Goal: Complete application form: Complete application form

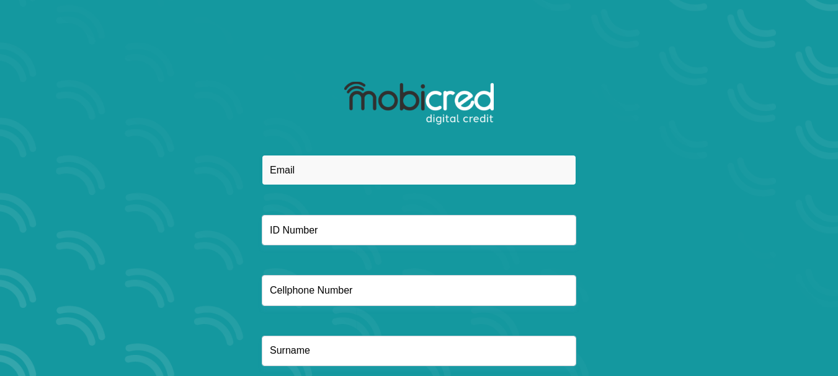
click at [383, 173] on input "email" at bounding box center [419, 170] width 314 height 30
type input "motjamela89@gmail.com"
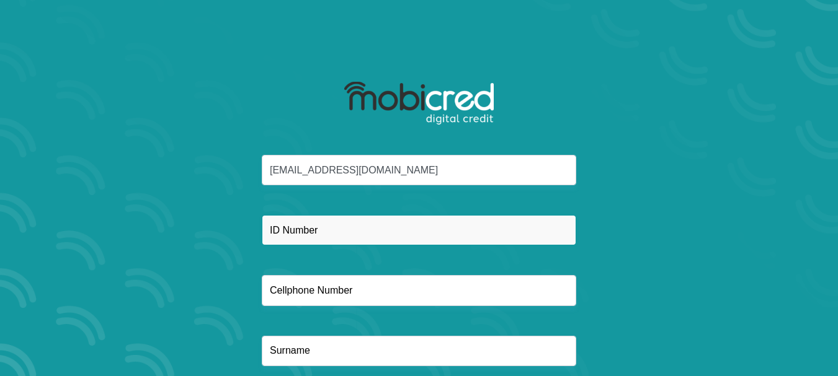
click at [350, 231] on input "text" at bounding box center [419, 230] width 314 height 30
type input "9303120878086"
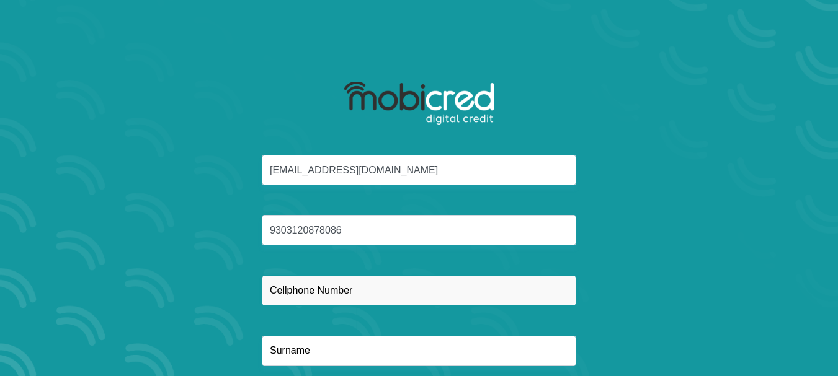
click at [330, 298] on input "text" at bounding box center [419, 290] width 314 height 30
type input "0725901673"
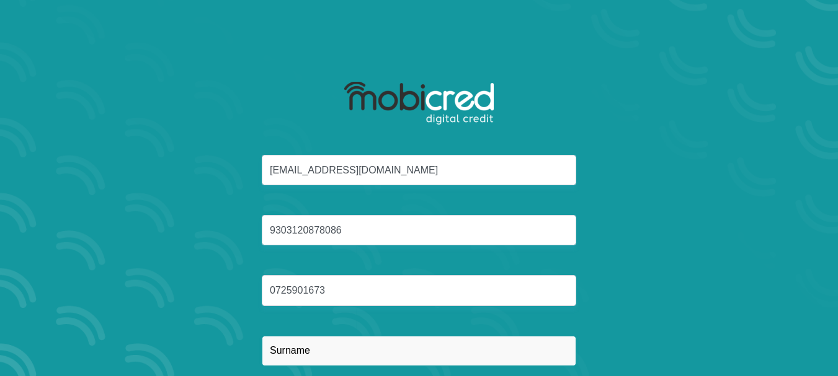
click at [332, 350] on input "text" at bounding box center [419, 351] width 314 height 30
type input "m"
type input "Motjamela"
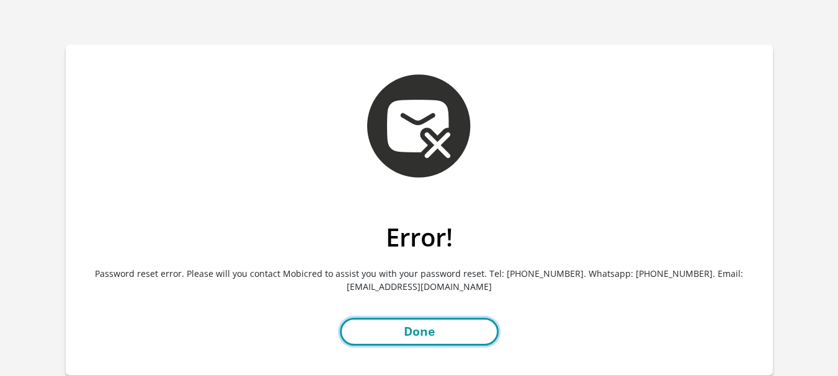
click at [485, 335] on link "Done" at bounding box center [419, 332] width 159 height 28
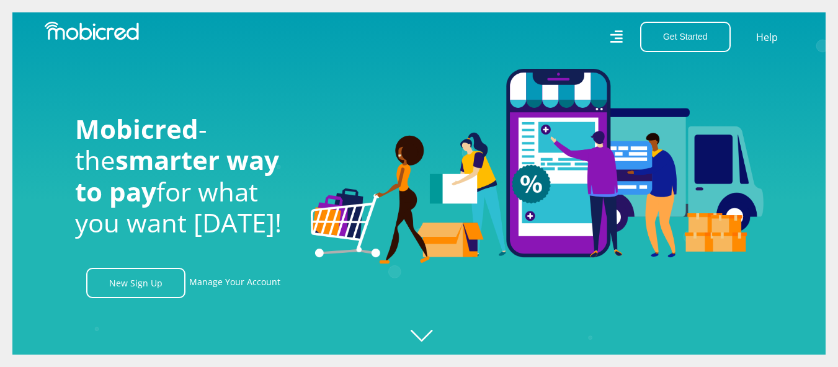
scroll to position [0, 2120]
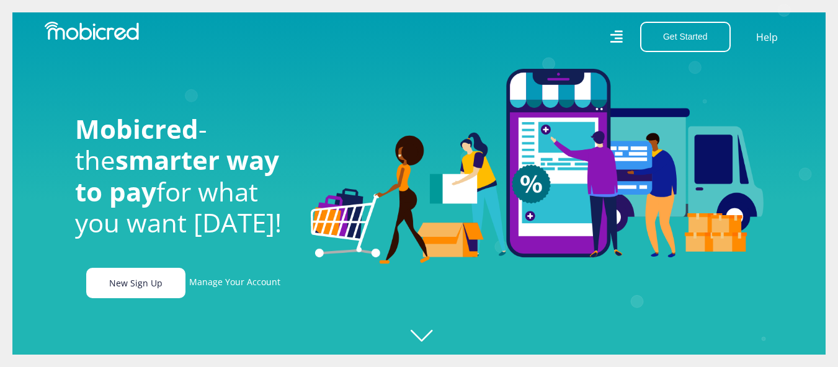
click at [141, 285] on link "New Sign Up" at bounding box center [135, 283] width 99 height 30
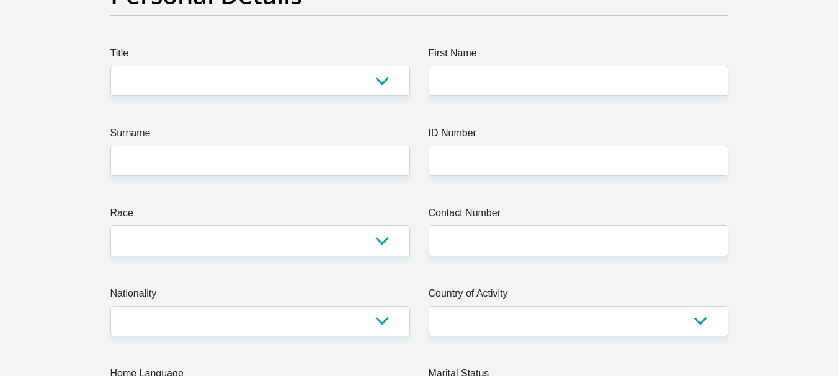
scroll to position [124, 0]
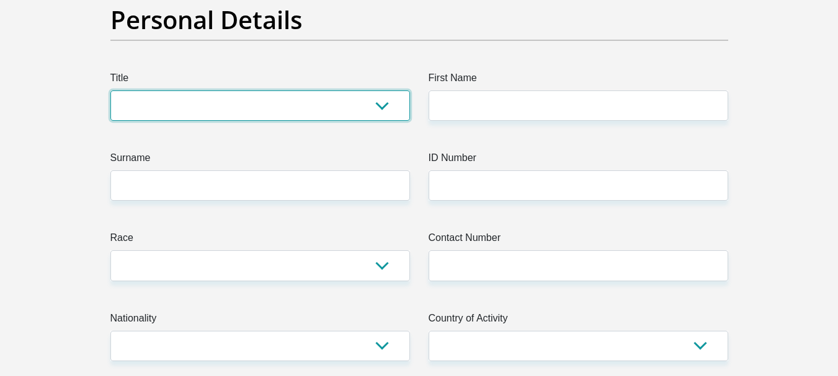
click at [383, 105] on select "Mr Ms Mrs Dr Other" at bounding box center [259, 106] width 299 height 30
select select "Ms"
click at [110, 91] on select "Mr Ms Mrs Dr Other" at bounding box center [259, 106] width 299 height 30
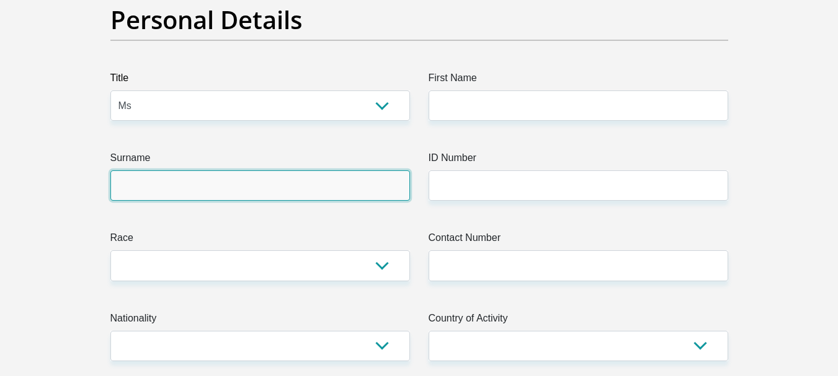
click at [301, 176] on input "Surname" at bounding box center [259, 185] width 299 height 30
type input "mo"
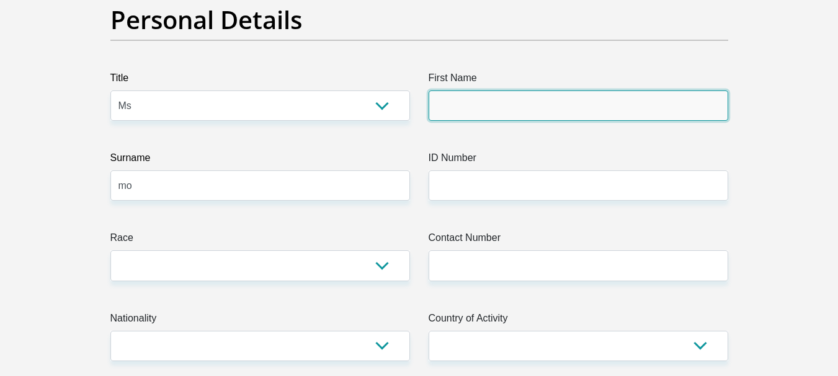
click at [480, 97] on input "First Name" at bounding box center [577, 106] width 299 height 30
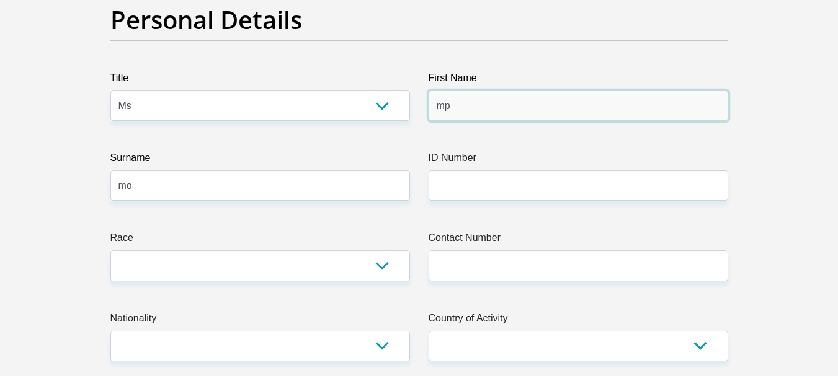
type input "m"
type input "Mpho"
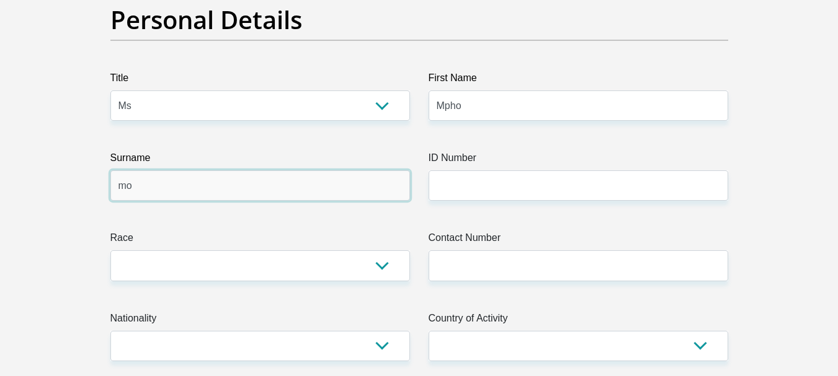
click at [151, 184] on input "mo" at bounding box center [259, 185] width 299 height 30
type input "m"
type input "Motjamela"
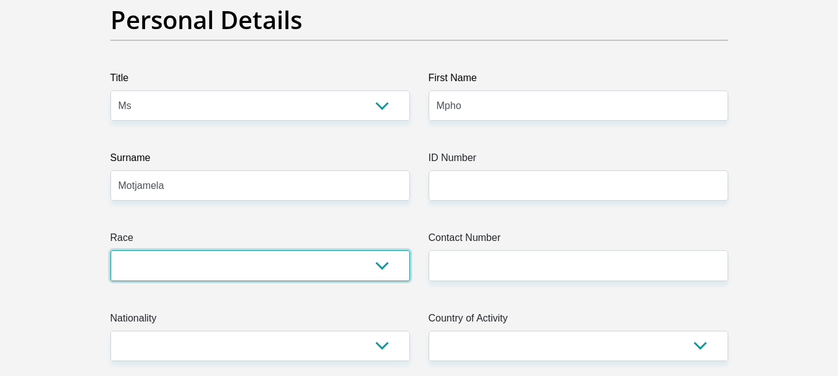
click at [254, 259] on select "Black Coloured Indian White Other" at bounding box center [259, 265] width 299 height 30
select select "1"
click at [110, 250] on select "Black Coloured Indian White Other" at bounding box center [259, 265] width 299 height 30
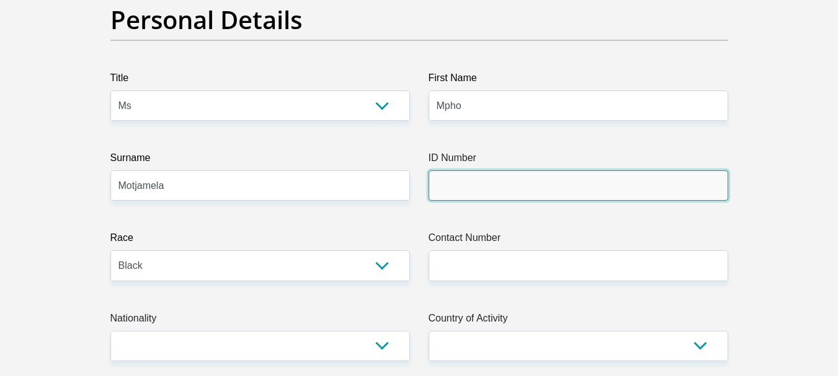
click at [521, 195] on input "ID Number" at bounding box center [577, 185] width 299 height 30
type input "9303120878086"
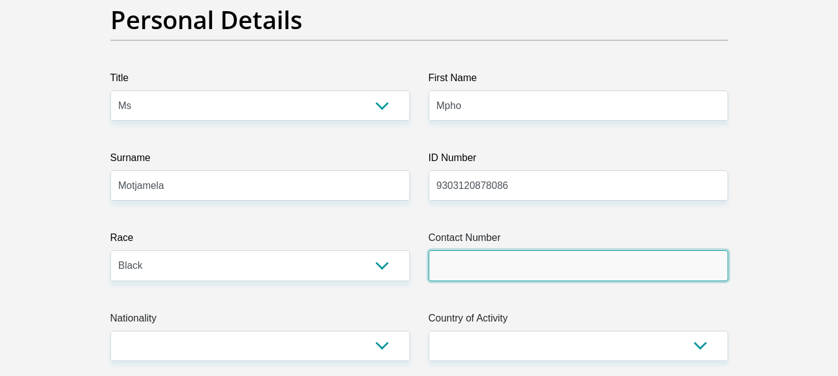
click at [500, 258] on input "Contact Number" at bounding box center [577, 265] width 299 height 30
type input "0725901673"
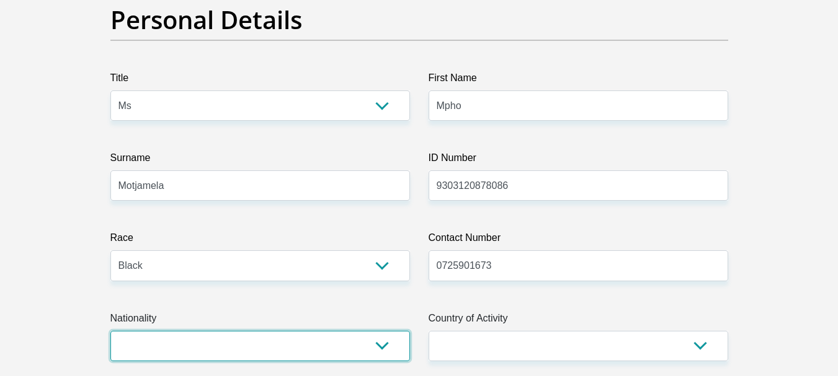
click at [386, 348] on select "South Africa Afghanistan Aland Islands Albania Algeria America Samoa American V…" at bounding box center [259, 346] width 299 height 30
select select "ZAF"
click at [110, 331] on select "South Africa Afghanistan Aland Islands Albania Algeria America Samoa American V…" at bounding box center [259, 346] width 299 height 30
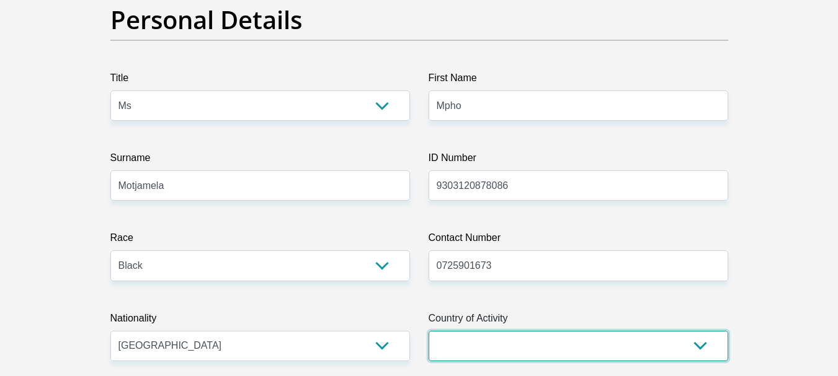
click at [701, 349] on select "South Africa Afghanistan Aland Islands Albania Algeria America Samoa American V…" at bounding box center [577, 346] width 299 height 30
select select "ZAF"
click at [428, 331] on select "South Africa Afghanistan Aland Islands Albania Algeria America Samoa American V…" at bounding box center [577, 346] width 299 height 30
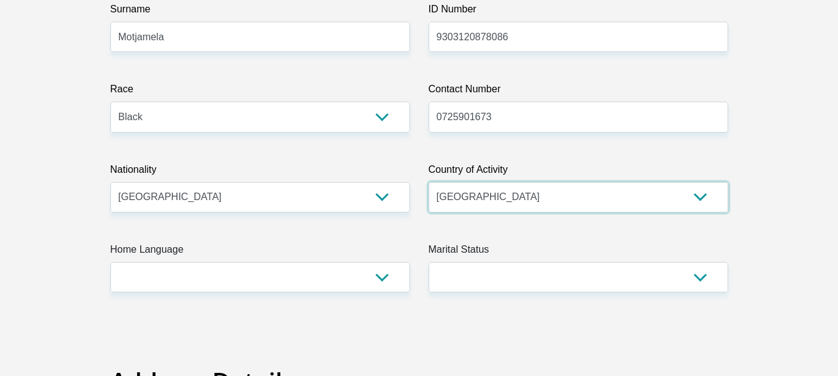
scroll to position [298, 0]
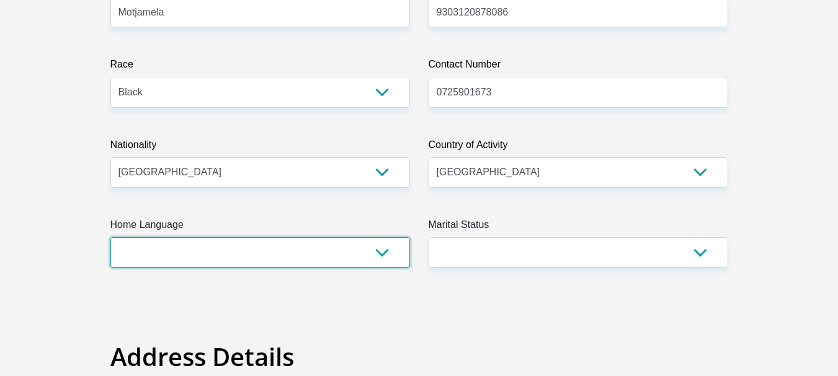
click at [382, 255] on select "Afrikaans English Sepedi South Ndebele Southern Sotho Swati Tsonga Tswana Venda…" at bounding box center [259, 252] width 299 height 30
select select "sot"
click at [110, 237] on select "Afrikaans English Sepedi South Ndebele Southern Sotho Swati Tsonga Tswana Venda…" at bounding box center [259, 252] width 299 height 30
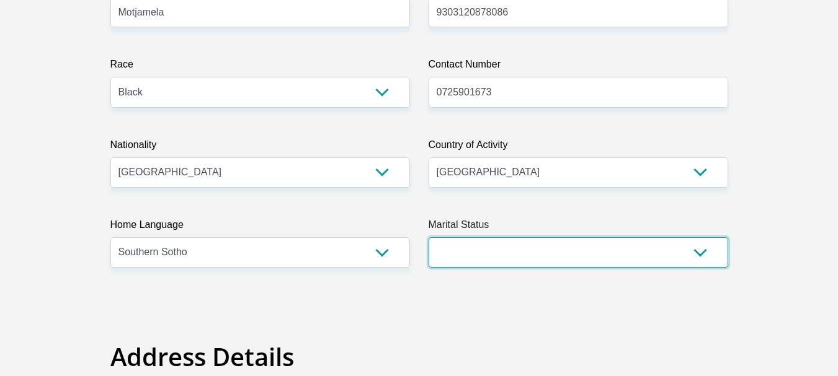
click at [703, 252] on select "Married ANC Single Divorced Widowed Married COP or Customary Law" at bounding box center [577, 252] width 299 height 30
select select "2"
click at [428, 237] on select "Married ANC Single Divorced Widowed Married COP or Customary Law" at bounding box center [577, 252] width 299 height 30
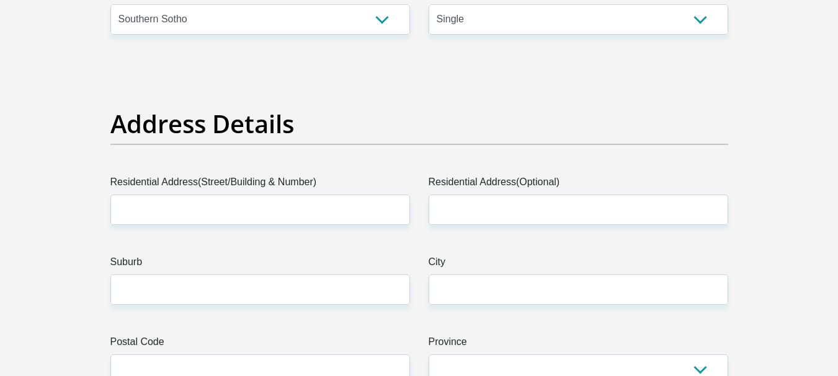
scroll to position [546, 0]
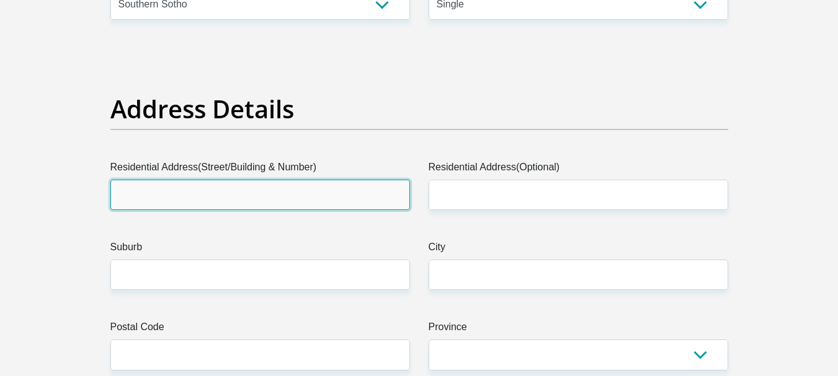
click at [319, 205] on input "Residential Address(Street/Building & Number)" at bounding box center [259, 195] width 299 height 30
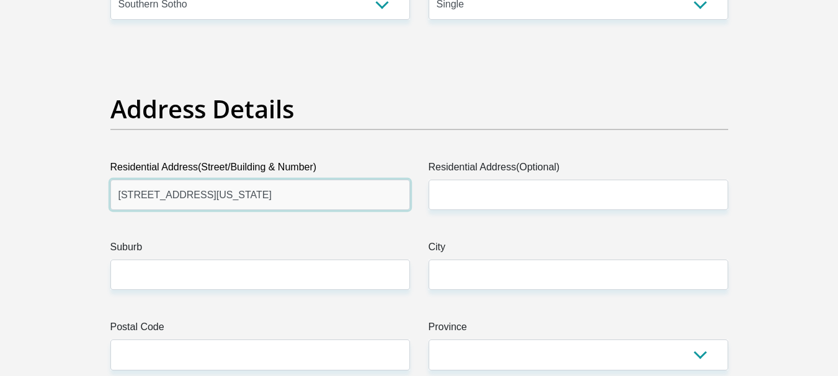
type input "12323/37 Louisiana street"
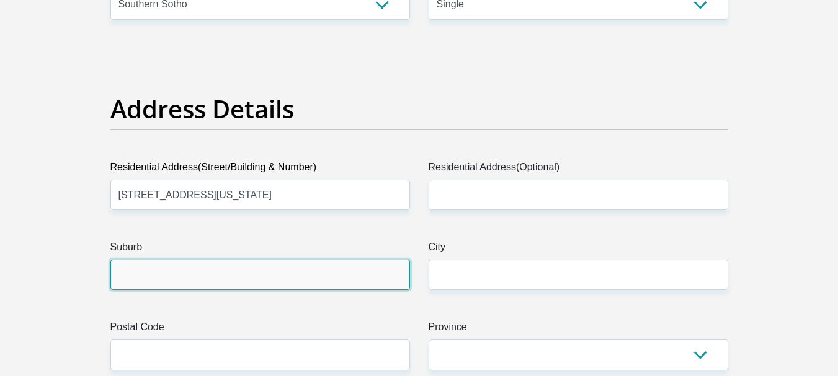
click at [226, 273] on input "Suburb" at bounding box center [259, 275] width 299 height 30
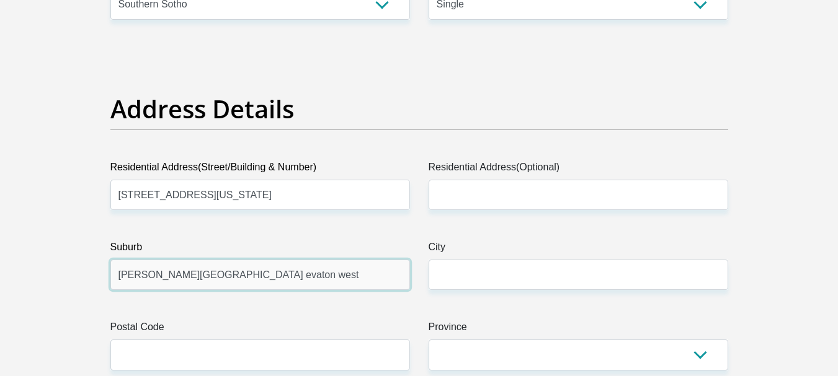
type input "Beverly hills evaton west"
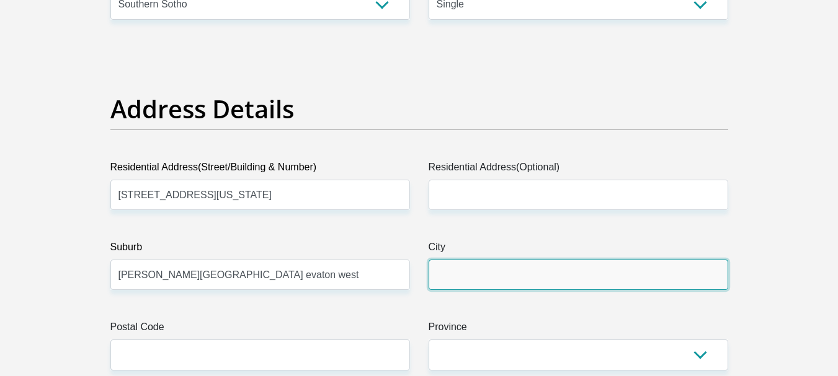
click at [447, 273] on input "City" at bounding box center [577, 275] width 299 height 30
type input "Evaton"
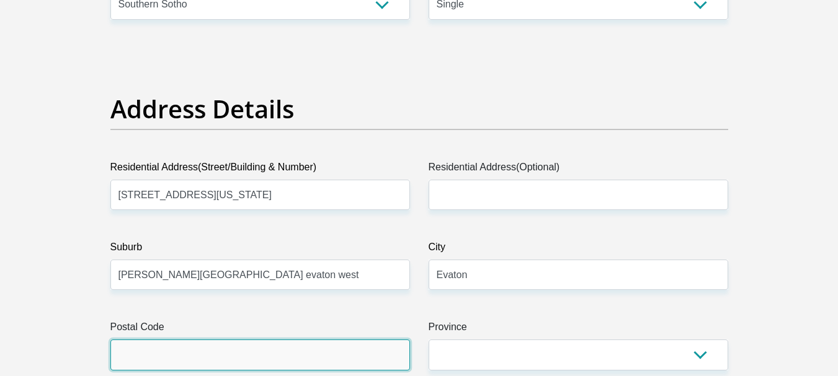
click at [283, 360] on input "Postal Code" at bounding box center [259, 355] width 299 height 30
type input "1984"
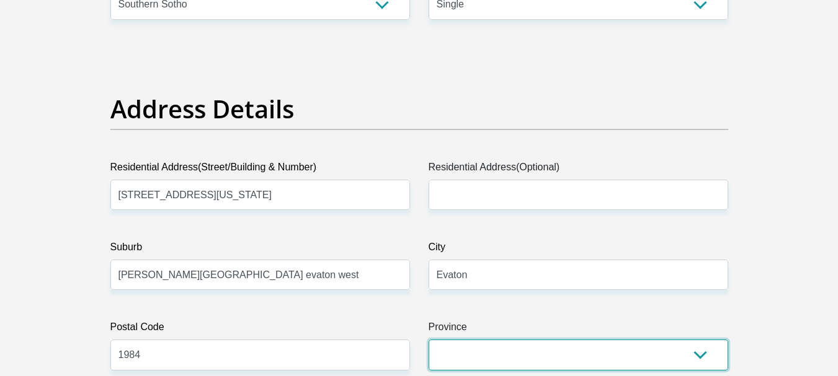
click at [458, 355] on select "Eastern Cape Free State Gauteng KwaZulu-Natal Limpopo Mpumalanga Northern Cape …" at bounding box center [577, 355] width 299 height 30
select select "Gauteng"
click at [428, 340] on select "Eastern Cape Free State Gauteng KwaZulu-Natal Limpopo Mpumalanga Northern Cape …" at bounding box center [577, 355] width 299 height 30
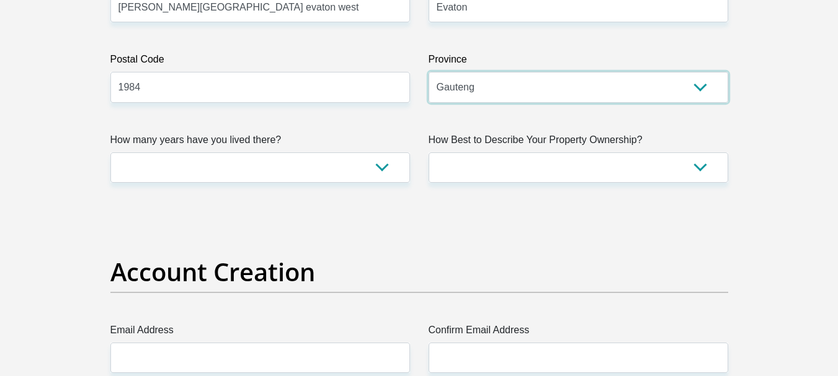
scroll to position [818, 0]
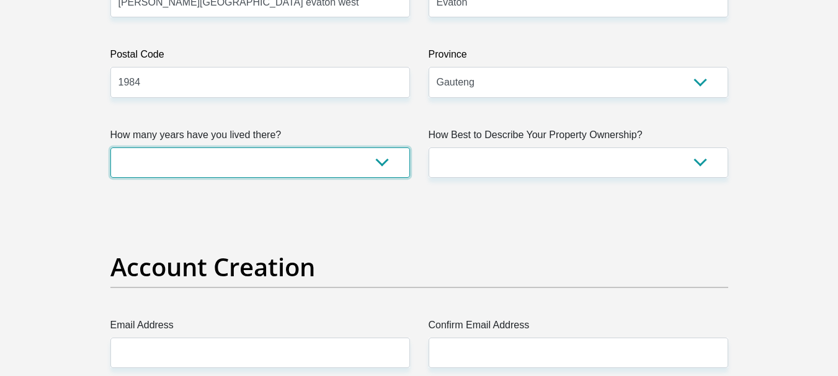
click at [381, 167] on select "less than 1 year 1-3 years 3-5 years 5+ years" at bounding box center [259, 163] width 299 height 30
select select "5"
click at [110, 148] on select "less than 1 year 1-3 years 3-5 years 5+ years" at bounding box center [259, 163] width 299 height 30
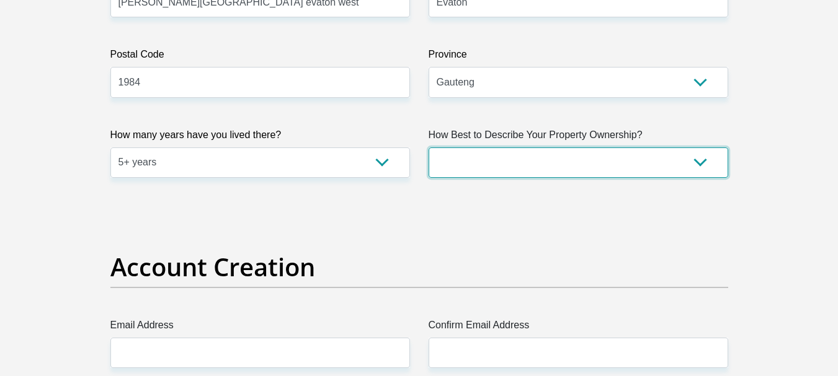
click at [701, 161] on select "Owned Rented Family Owned Company Dwelling" at bounding box center [577, 163] width 299 height 30
select select "Owned"
click at [428, 148] on select "Owned Rented Family Owned Company Dwelling" at bounding box center [577, 163] width 299 height 30
click at [696, 159] on select "Owned Rented Family Owned Company Dwelling" at bounding box center [577, 163] width 299 height 30
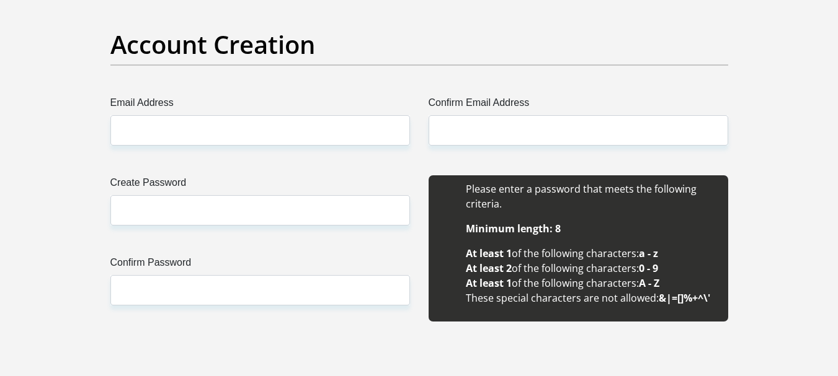
scroll to position [1041, 0]
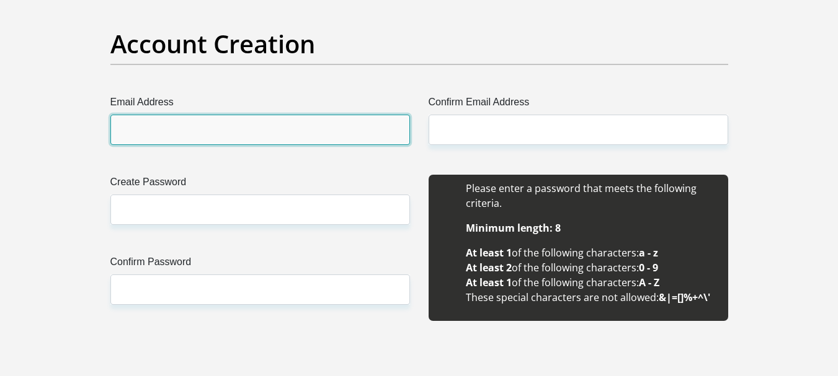
click at [351, 130] on input "Email Address" at bounding box center [259, 130] width 299 height 30
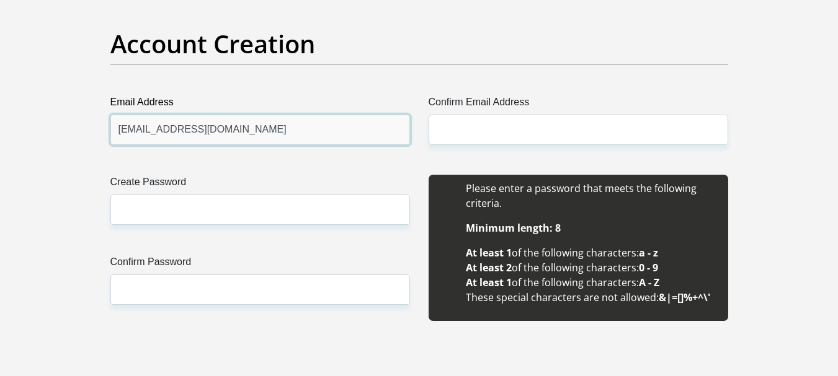
type input "motjamela89@gmail.com"
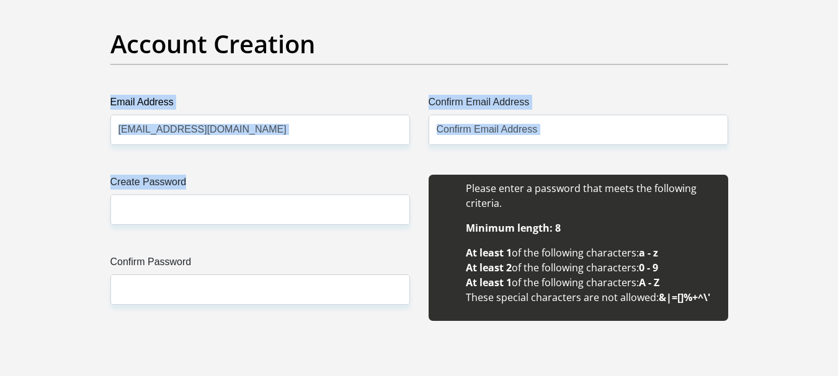
drag, startPoint x: 353, startPoint y: 161, endPoint x: 501, endPoint y: 91, distance: 163.9
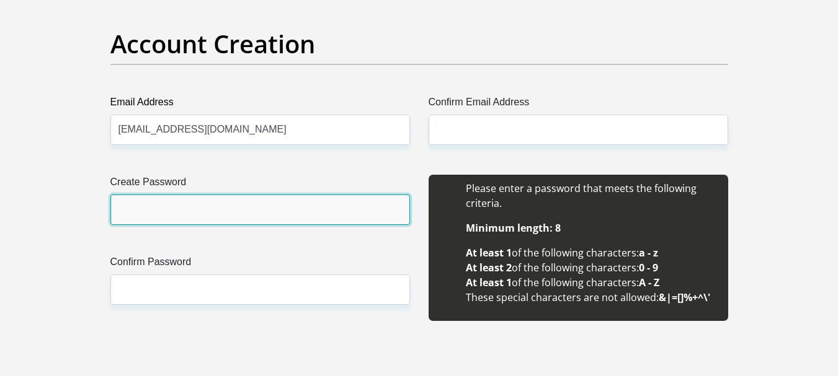
click at [229, 221] on input "Create Password" at bounding box center [259, 210] width 299 height 30
type input "Leseditladi16!"
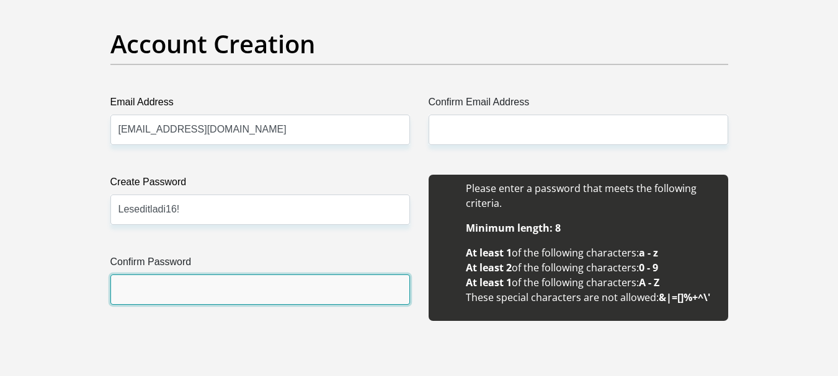
click at [226, 298] on input "Confirm Password" at bounding box center [259, 290] width 299 height 30
type input "Leseditladi16!"
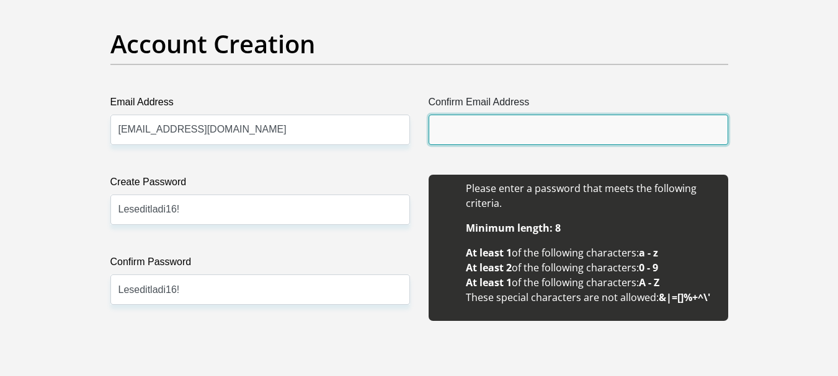
click at [466, 133] on input "Confirm Email Address" at bounding box center [577, 130] width 299 height 30
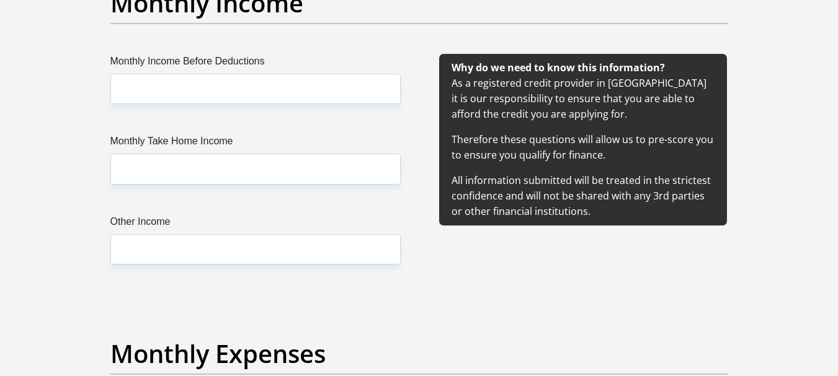
scroll to position [1463, 0]
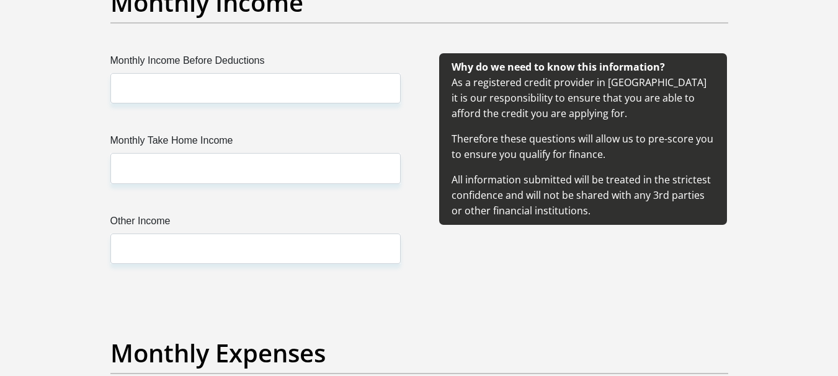
type input "motjamela89@gmail.com"
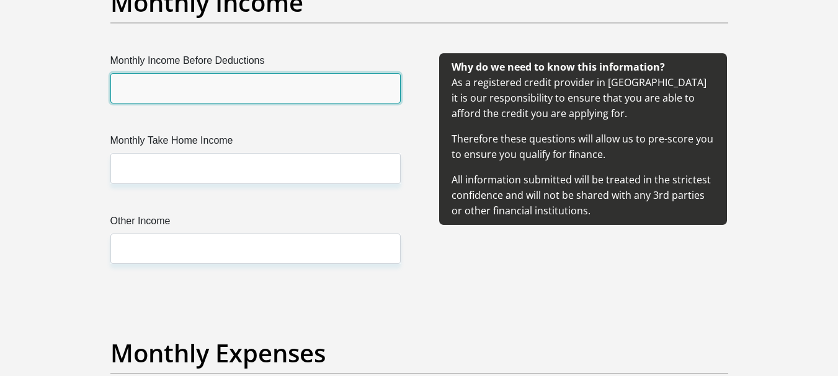
click at [296, 88] on input "Monthly Income Before Deductions" at bounding box center [255, 88] width 290 height 30
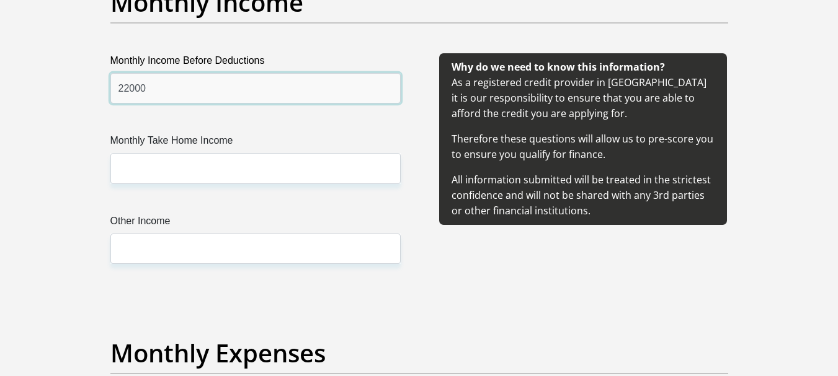
type input "22000"
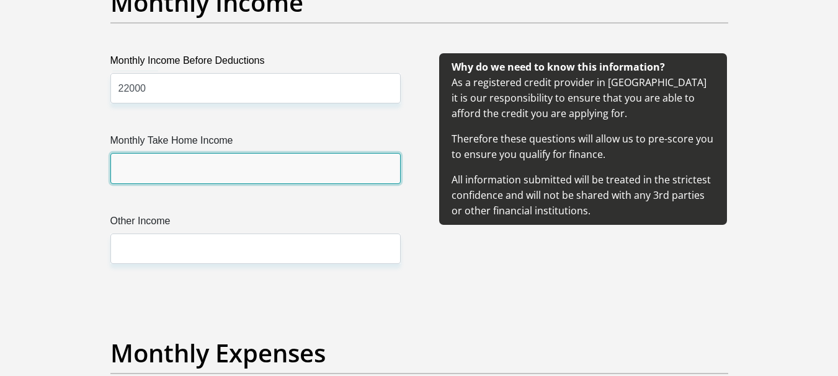
click at [243, 172] on input "Monthly Take Home Income" at bounding box center [255, 168] width 290 height 30
type input "15000"
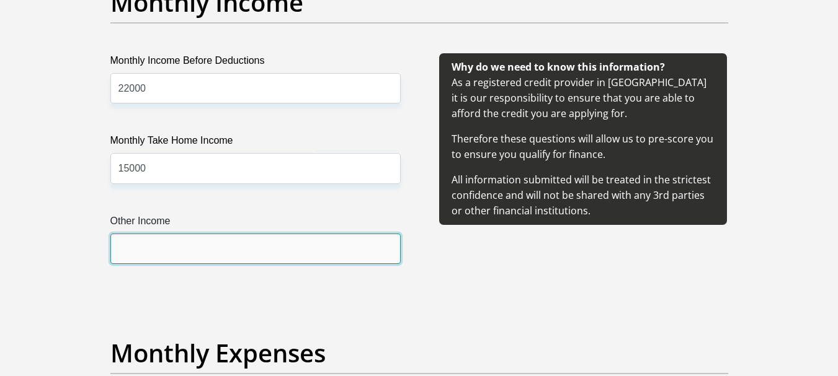
click at [224, 245] on input "Other Income" at bounding box center [255, 249] width 290 height 30
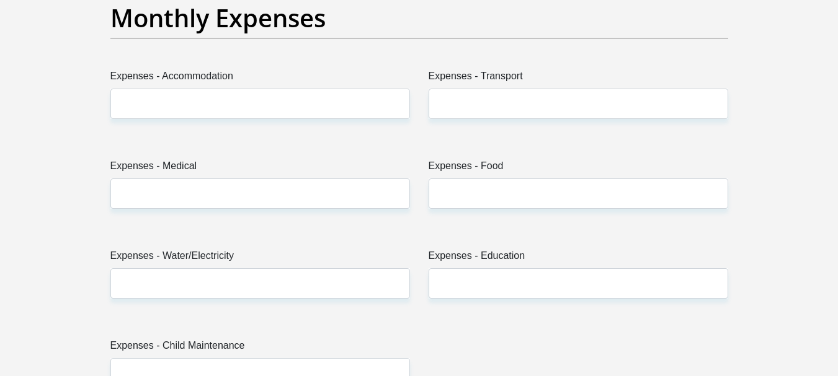
scroll to position [1810, 0]
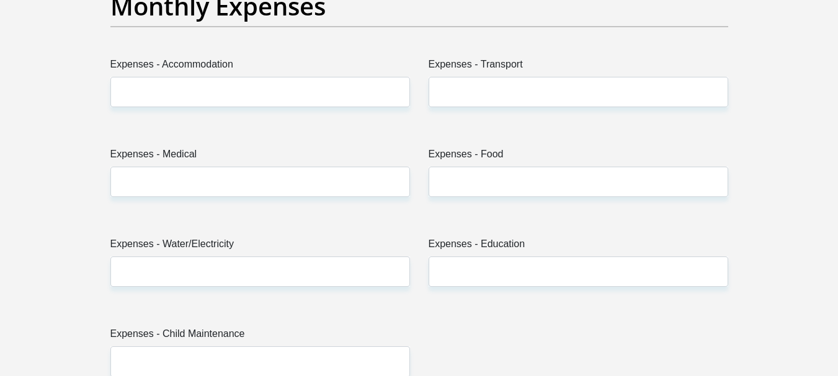
type input "2000"
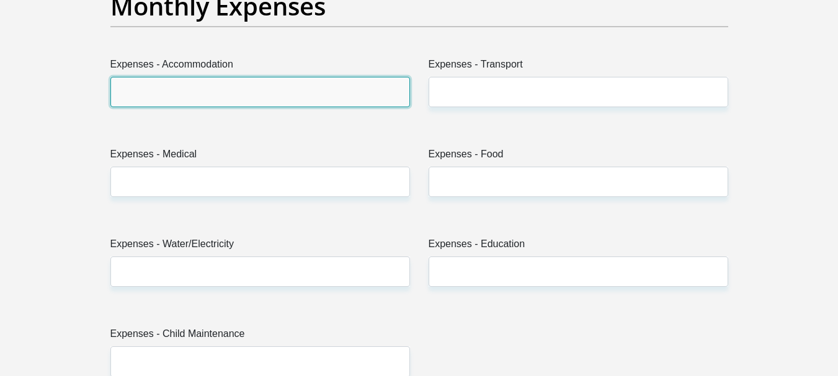
click at [309, 89] on input "Expenses - Accommodation" at bounding box center [259, 92] width 299 height 30
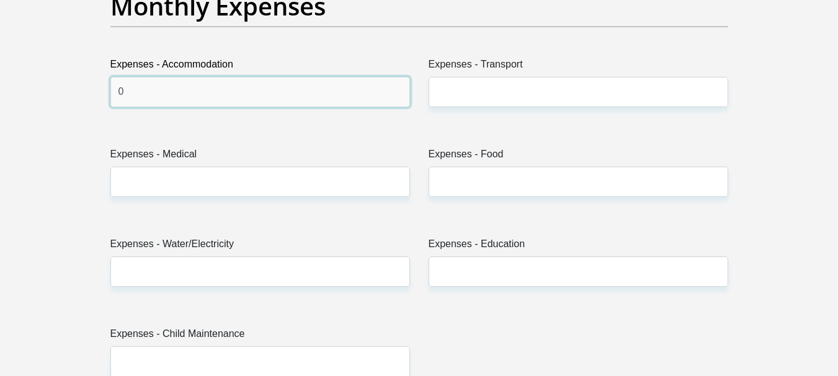
type input "0"
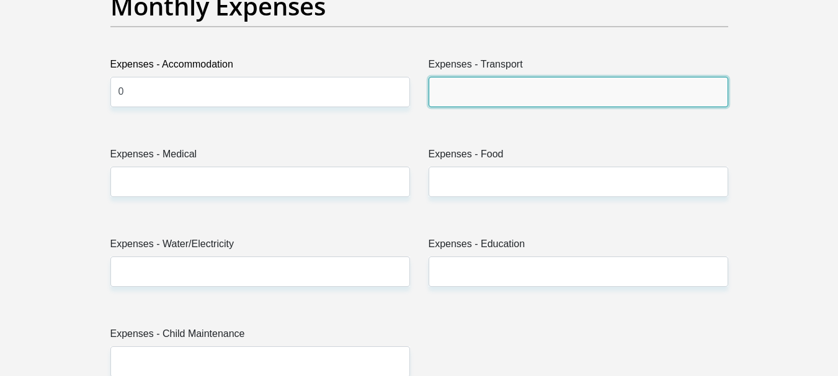
click at [512, 86] on input "Expenses - Transport" at bounding box center [577, 92] width 299 height 30
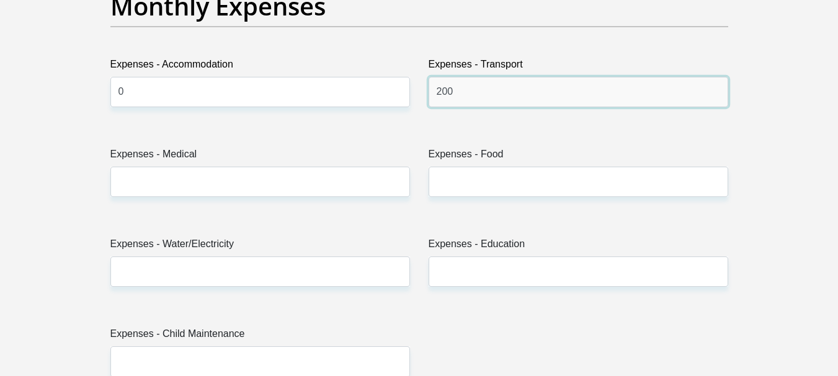
type input "200"
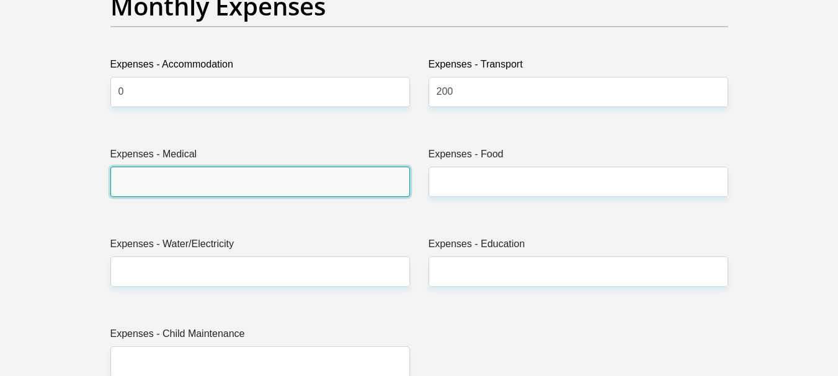
click at [361, 178] on input "Expenses - Medical" at bounding box center [259, 182] width 299 height 30
type input "300"
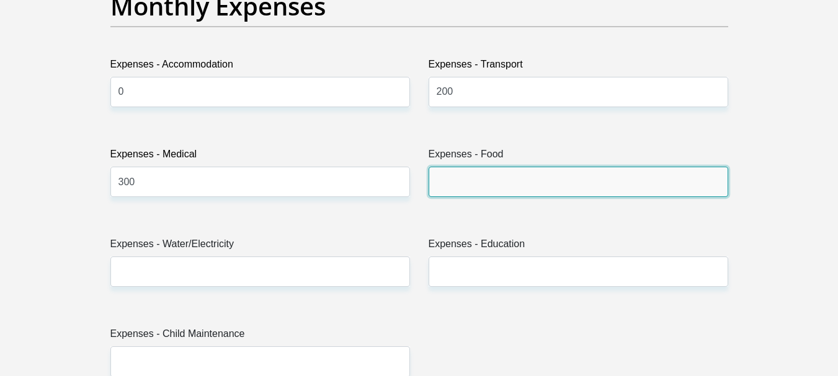
click at [457, 196] on input "Expenses - Food" at bounding box center [577, 182] width 299 height 30
type input "1500"
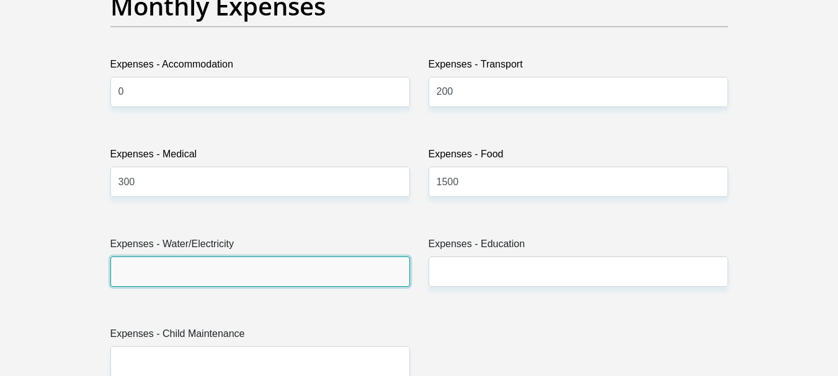
click at [278, 269] on input "Expenses - Water/Electricity" at bounding box center [259, 272] width 299 height 30
type input "500"
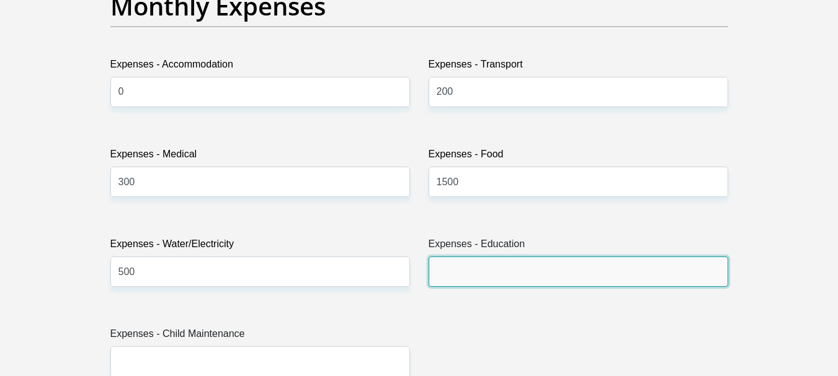
click at [445, 268] on input "Expenses - Education" at bounding box center [577, 272] width 299 height 30
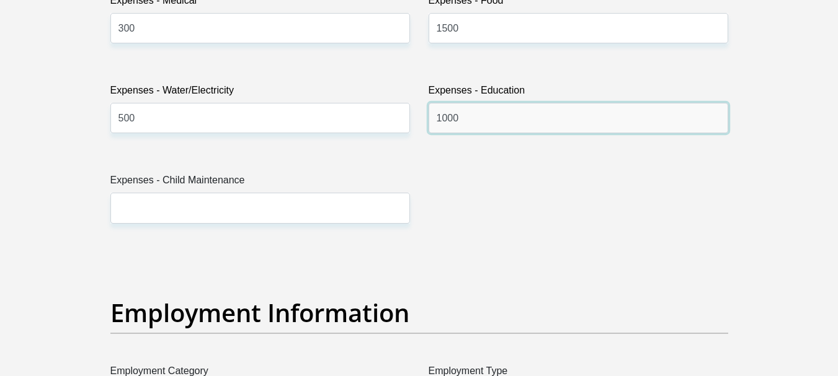
scroll to position [1984, 0]
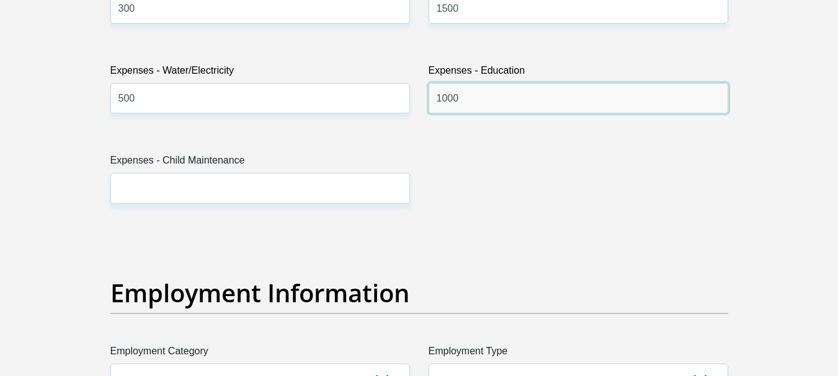
type input "1000"
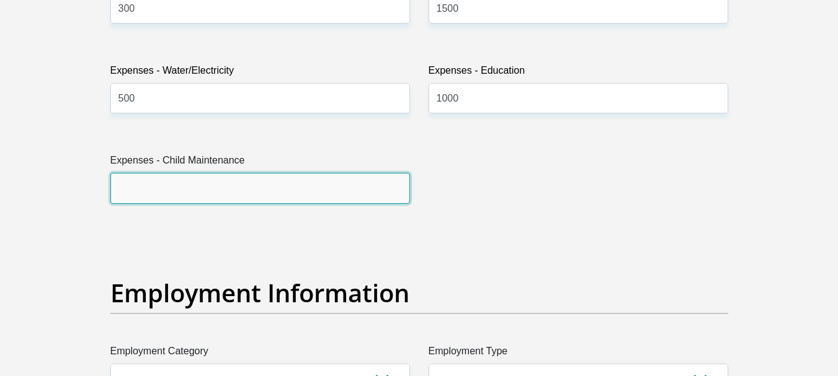
click at [386, 197] on input "Expenses - Child Maintenance" at bounding box center [259, 188] width 299 height 30
type input "3"
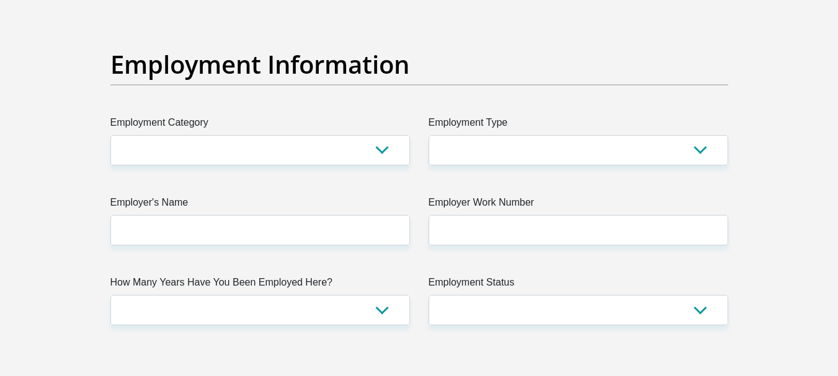
scroll to position [2232, 0]
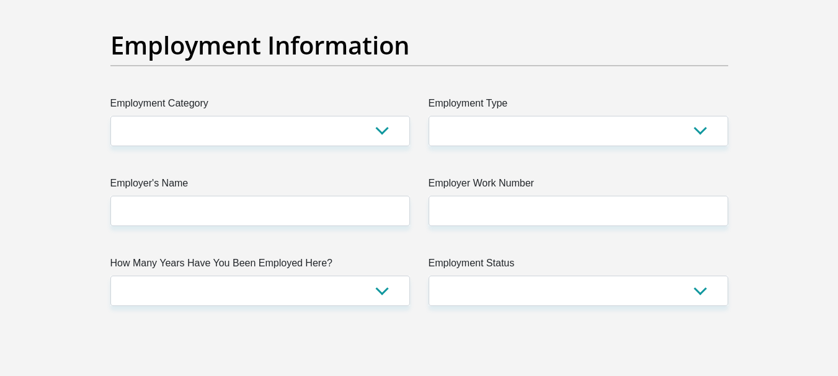
type input "0"
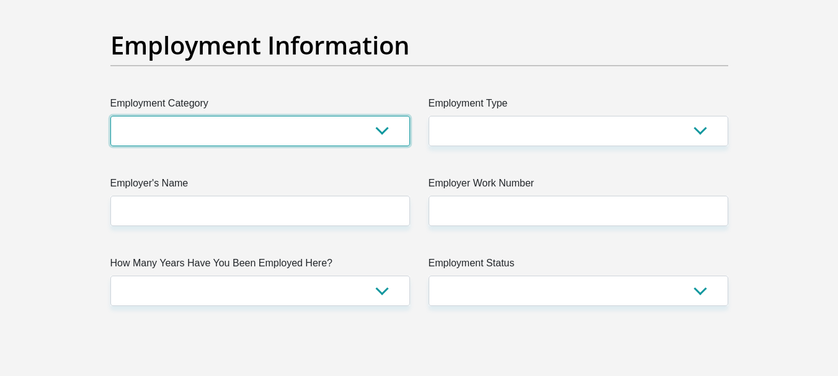
click at [383, 132] on select "AGRICULTURE ALCOHOL & TOBACCO CONSTRUCTION MATERIALS METALLURGY EQUIPMENT FOR R…" at bounding box center [259, 131] width 299 height 30
select select "23"
click at [110, 116] on select "AGRICULTURE ALCOHOL & TOBACCO CONSTRUCTION MATERIALS METALLURGY EQUIPMENT FOR R…" at bounding box center [259, 131] width 299 height 30
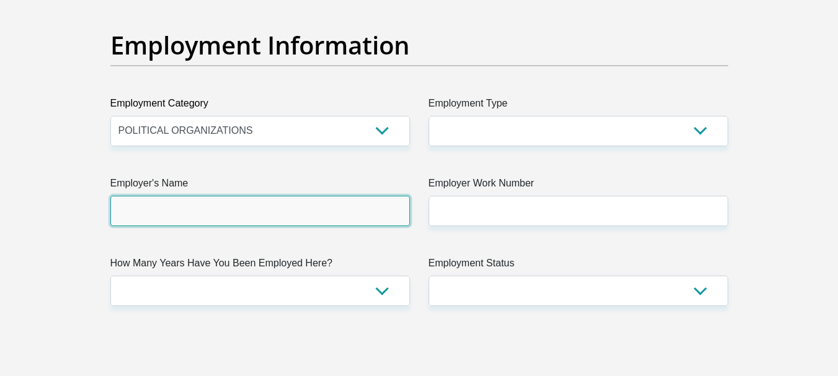
click at [222, 213] on input "Employer's Name" at bounding box center [259, 211] width 299 height 30
type input "SAPS"
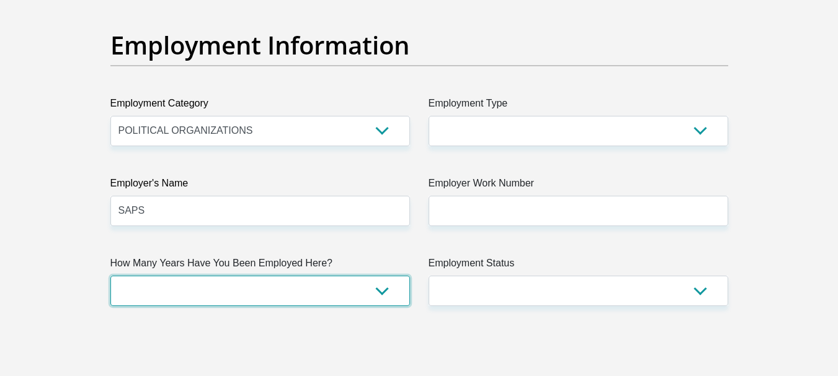
click at [220, 289] on select "less than 1 year 1-3 years 3-5 years 5+ years" at bounding box center [259, 291] width 299 height 30
select select "60"
click at [110, 276] on select "less than 1 year 1-3 years 3-5 years 5+ years" at bounding box center [259, 291] width 299 height 30
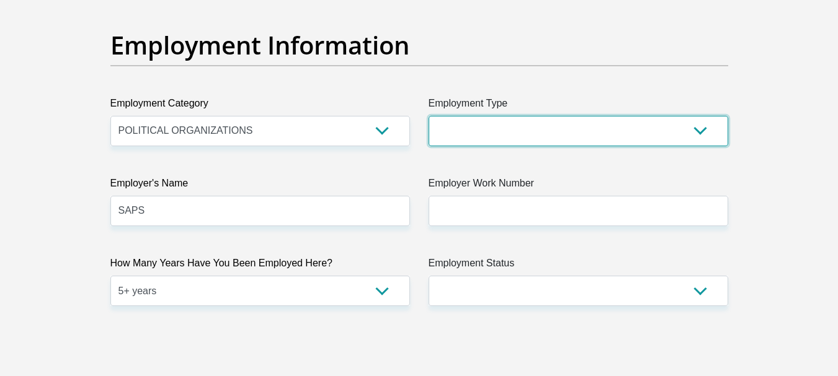
click at [575, 126] on select "College/Lecturer Craft Seller Creative Driver Executive Farmer Forces - Non Com…" at bounding box center [577, 131] width 299 height 30
select select "Forces - Officer"
click at [428, 116] on select "College/Lecturer Craft Seller Creative Driver Executive Farmer Forces - Non Com…" at bounding box center [577, 131] width 299 height 30
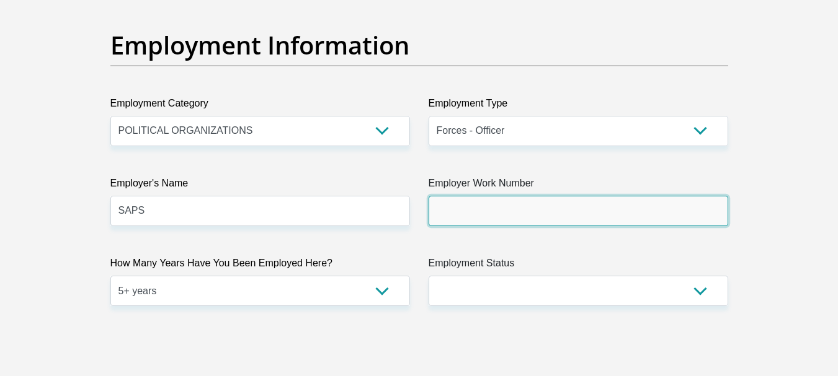
click at [570, 214] on input "Employer Work Number" at bounding box center [577, 211] width 299 height 30
type input "0619552635"
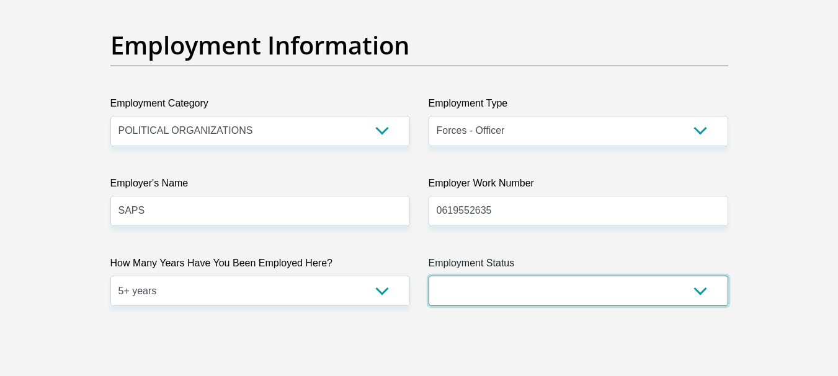
click at [546, 296] on select "Permanent/Full-time Part-time/Casual Contract Worker Self-Employed Housewife Re…" at bounding box center [577, 291] width 299 height 30
select select "1"
click at [428, 276] on select "Permanent/Full-time Part-time/Casual Contract Worker Self-Employed Housewife Re…" at bounding box center [577, 291] width 299 height 30
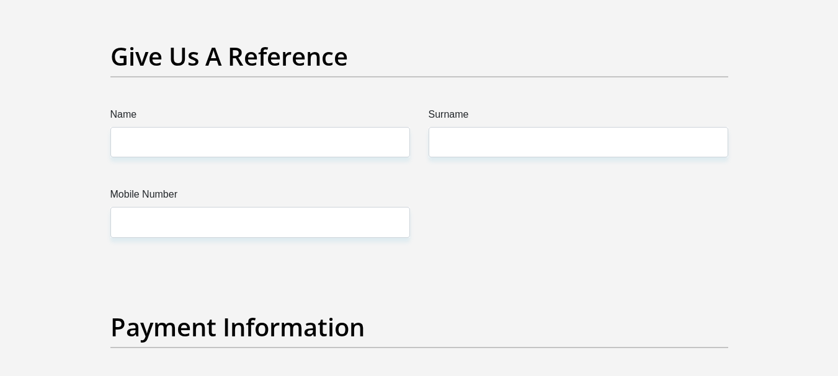
scroll to position [2579, 0]
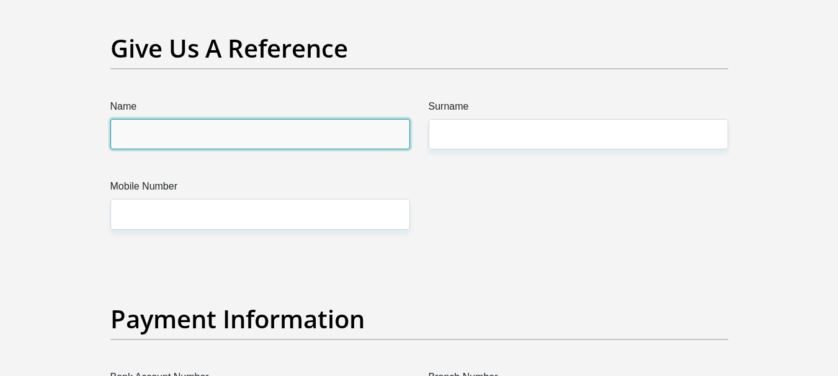
click at [384, 135] on input "Name" at bounding box center [259, 134] width 299 height 30
type input "Tselane"
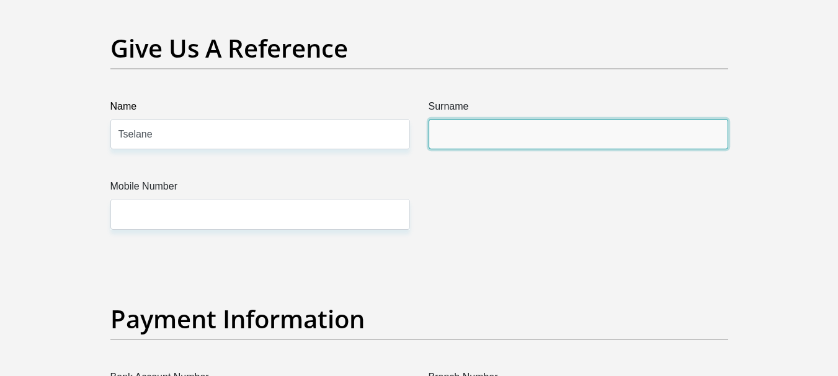
click at [455, 133] on input "Surname" at bounding box center [577, 134] width 299 height 30
type input "Keele"
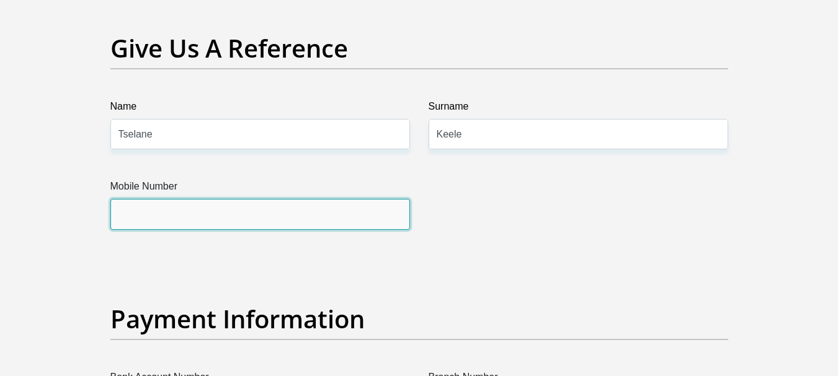
click at [356, 210] on input "Mobile Number" at bounding box center [259, 214] width 299 height 30
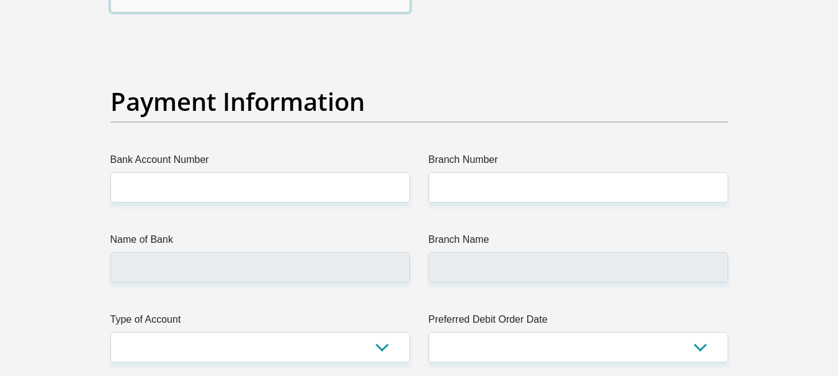
scroll to position [2802, 0]
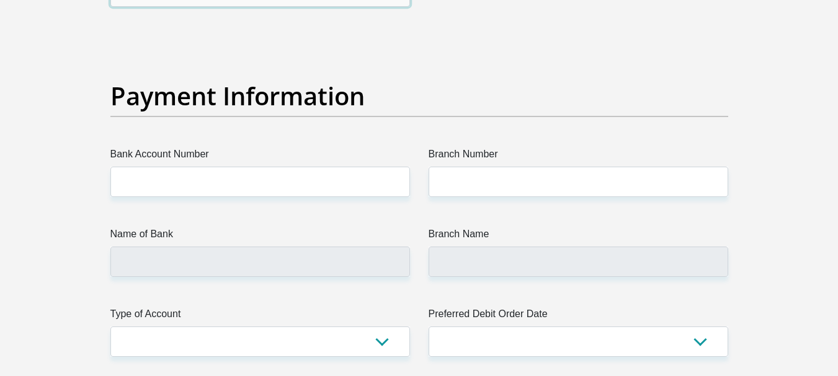
type input "0662337526"
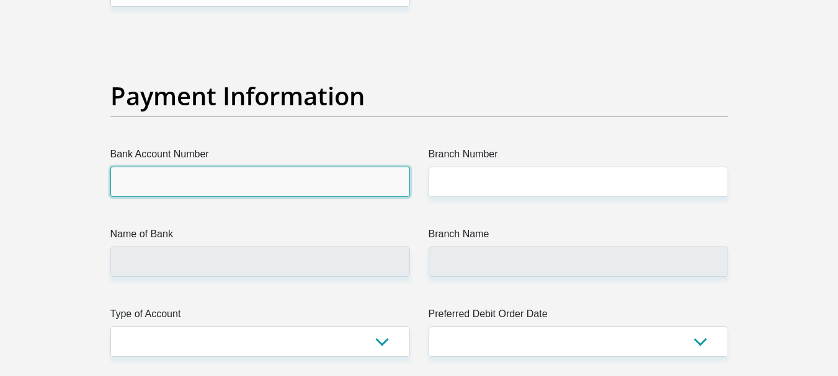
click at [374, 184] on input "Bank Account Number" at bounding box center [259, 182] width 299 height 30
type input "63167487917"
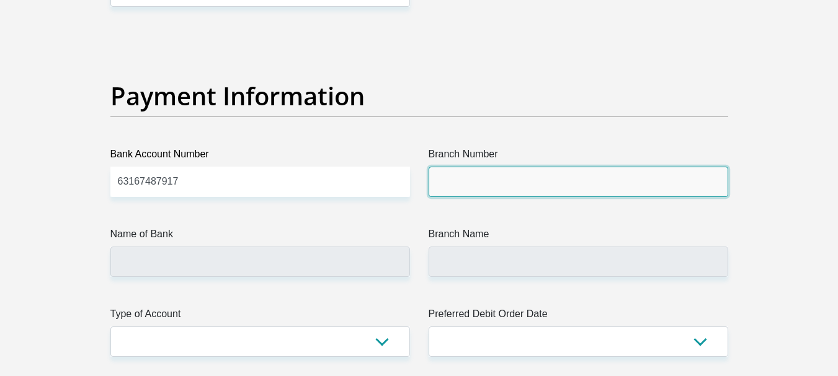
click at [471, 180] on input "Branch Number" at bounding box center [577, 182] width 299 height 30
type input "250655"
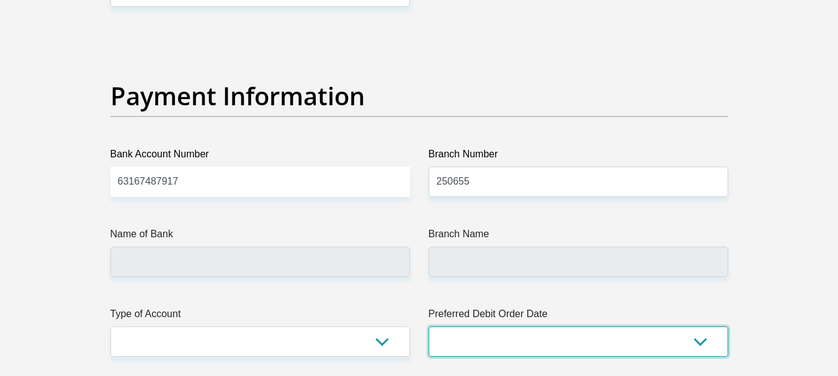
click at [697, 340] on select "1st 2nd 3rd 4th 5th 7th 18th 19th 20th 21st 22nd 23rd 24th 25th 26th 27th 28th …" at bounding box center [577, 342] width 299 height 30
type input "FIRSTRAND BANK"
type input "BRANCH 560"
select select "1"
click at [428, 327] on select "1st 2nd 3rd 4th 5th 7th 18th 19th 20th 21st 22nd 23rd 24th 25th 26th 27th 28th …" at bounding box center [577, 342] width 299 height 30
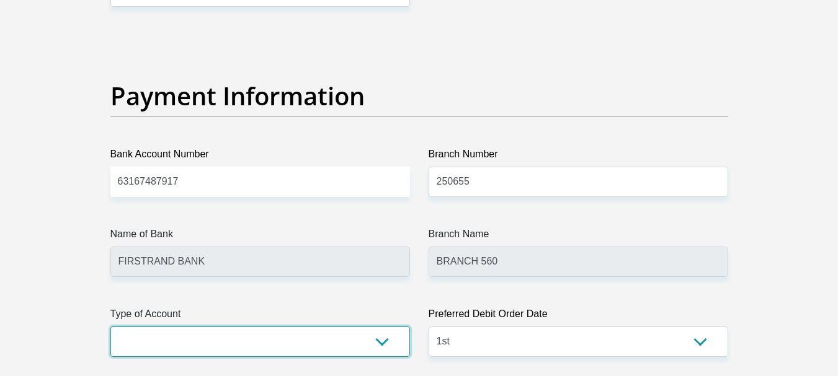
click at [383, 346] on select "Cheque Savings" at bounding box center [259, 342] width 299 height 30
select select "SAV"
click at [110, 327] on select "Cheque Savings" at bounding box center [259, 342] width 299 height 30
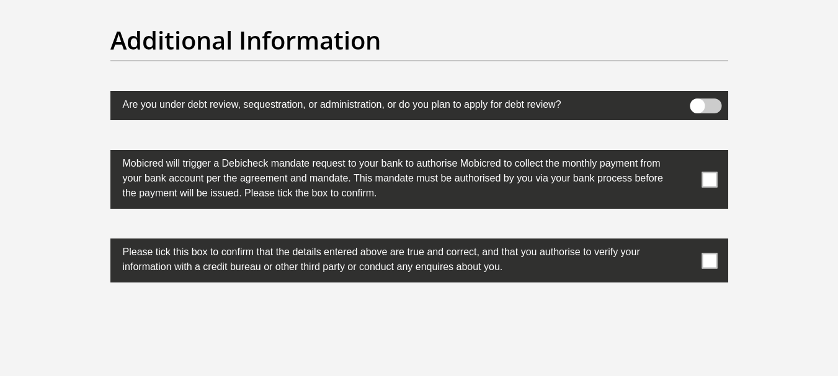
scroll to position [3868, 0]
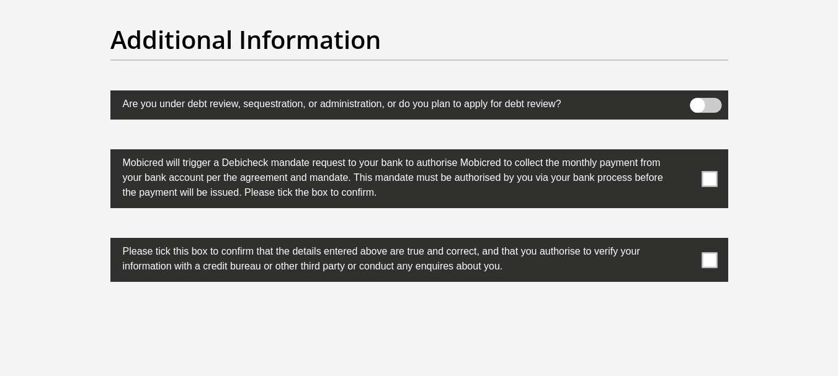
click at [710, 179] on span at bounding box center [708, 178] width 15 height 15
click at [684, 153] on input "checkbox" at bounding box center [684, 153] width 0 height 0
click at [714, 263] on span at bounding box center [708, 259] width 15 height 15
click at [684, 241] on input "checkbox" at bounding box center [684, 241] width 0 height 0
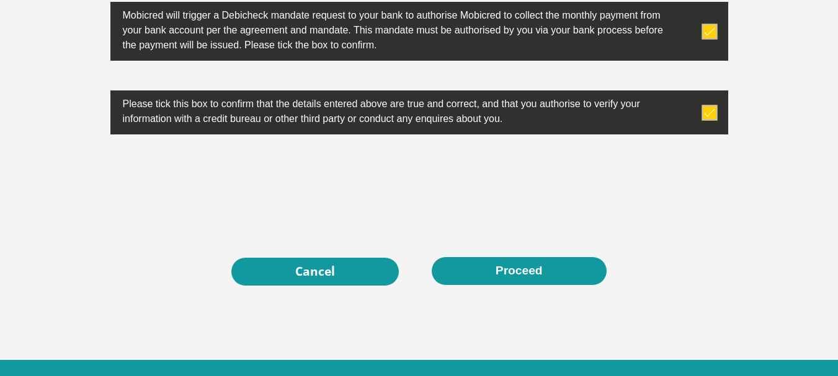
scroll to position [4017, 0]
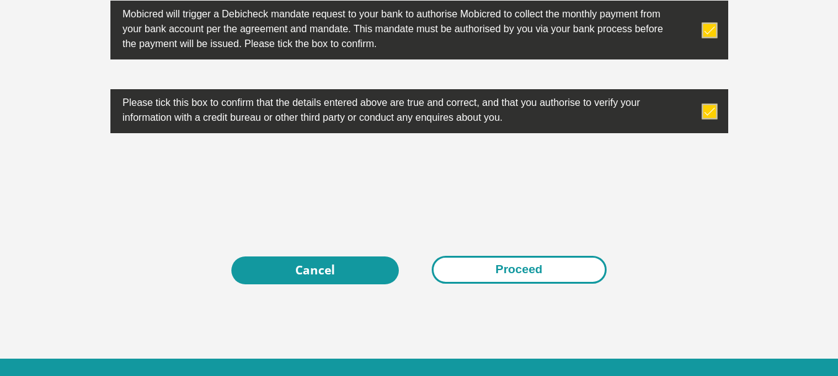
click at [528, 276] on button "Proceed" at bounding box center [518, 270] width 175 height 28
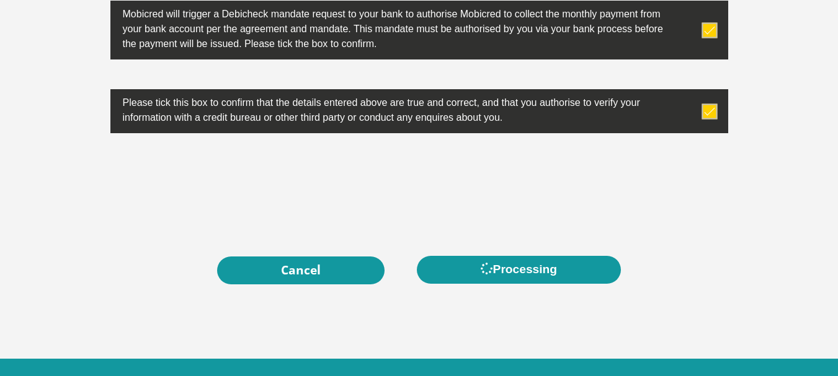
scroll to position [0, 0]
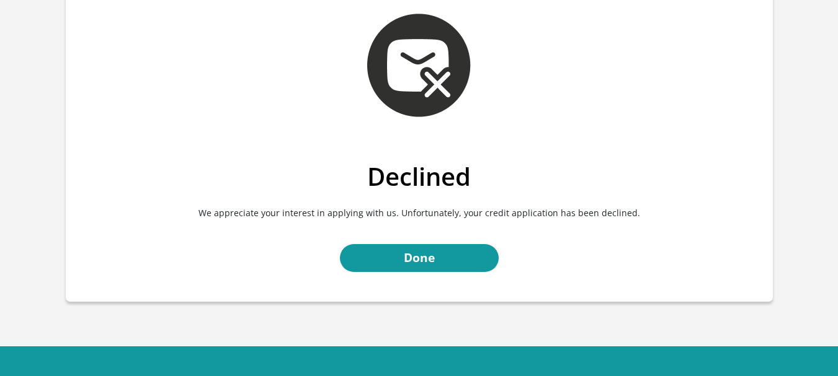
scroll to position [52, 0]
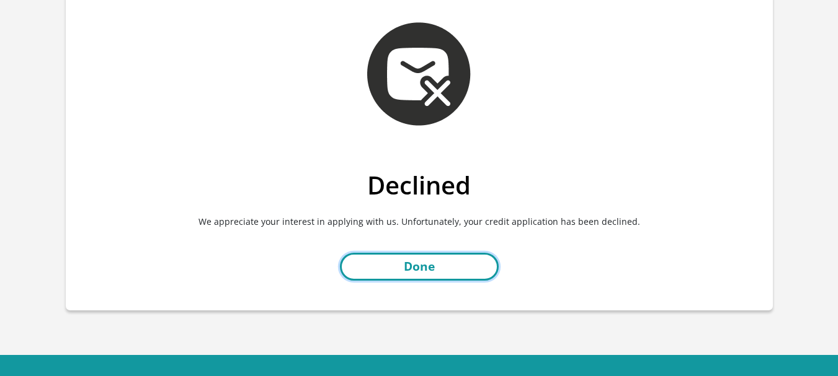
click at [466, 275] on link "Done" at bounding box center [419, 267] width 159 height 28
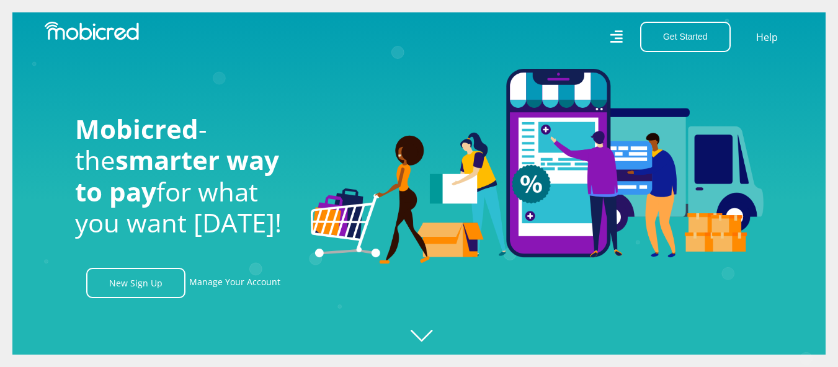
scroll to position [0, 2827]
